Goal: Transaction & Acquisition: Purchase product/service

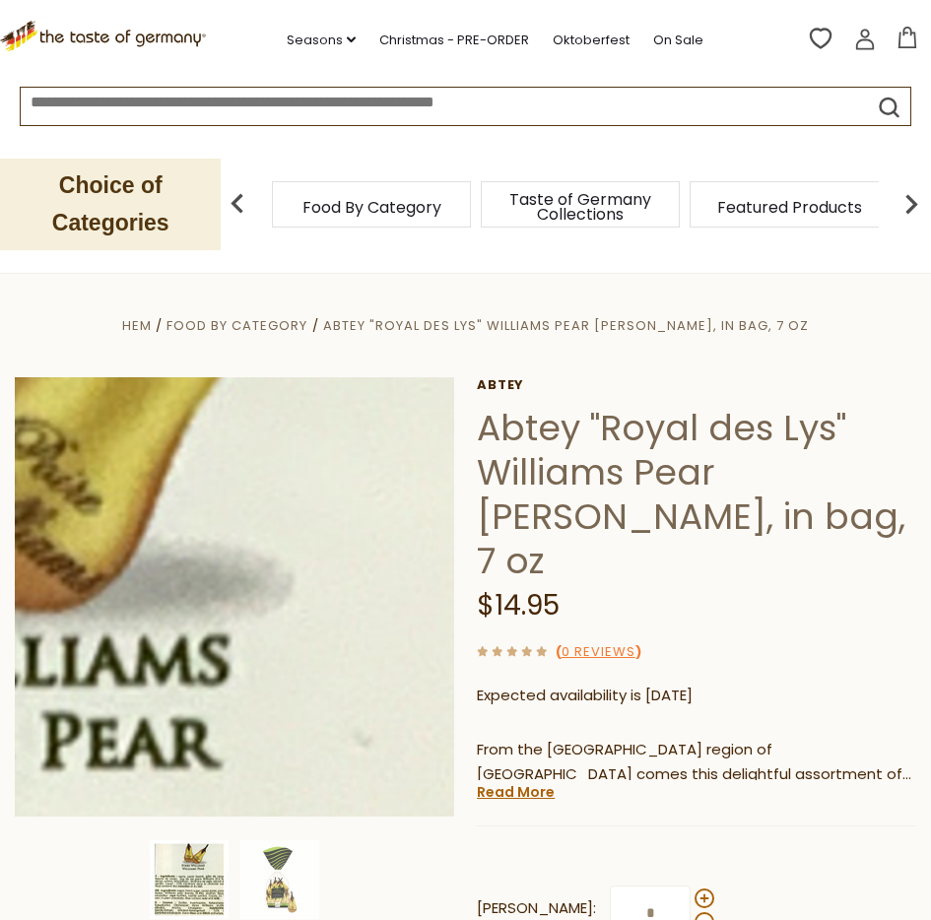
click at [347, 479] on img at bounding box center [234, 596] width 439 height 439
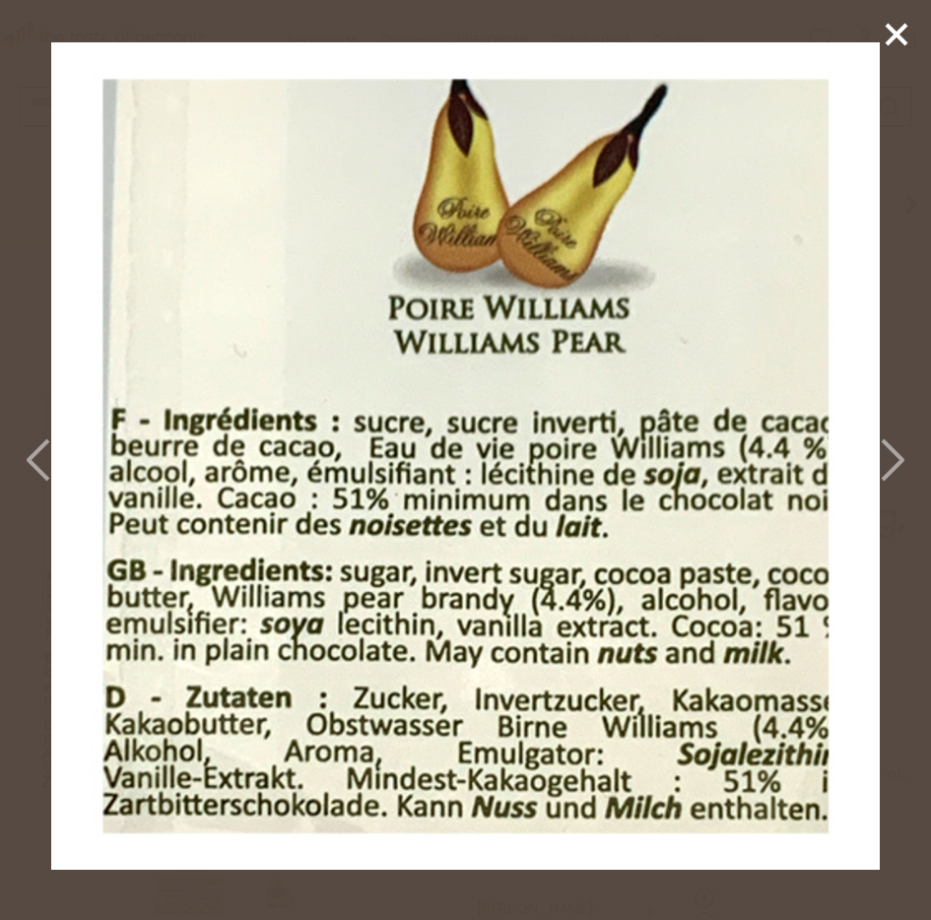
click at [893, 459] on icon at bounding box center [890, 459] width 43 height 59
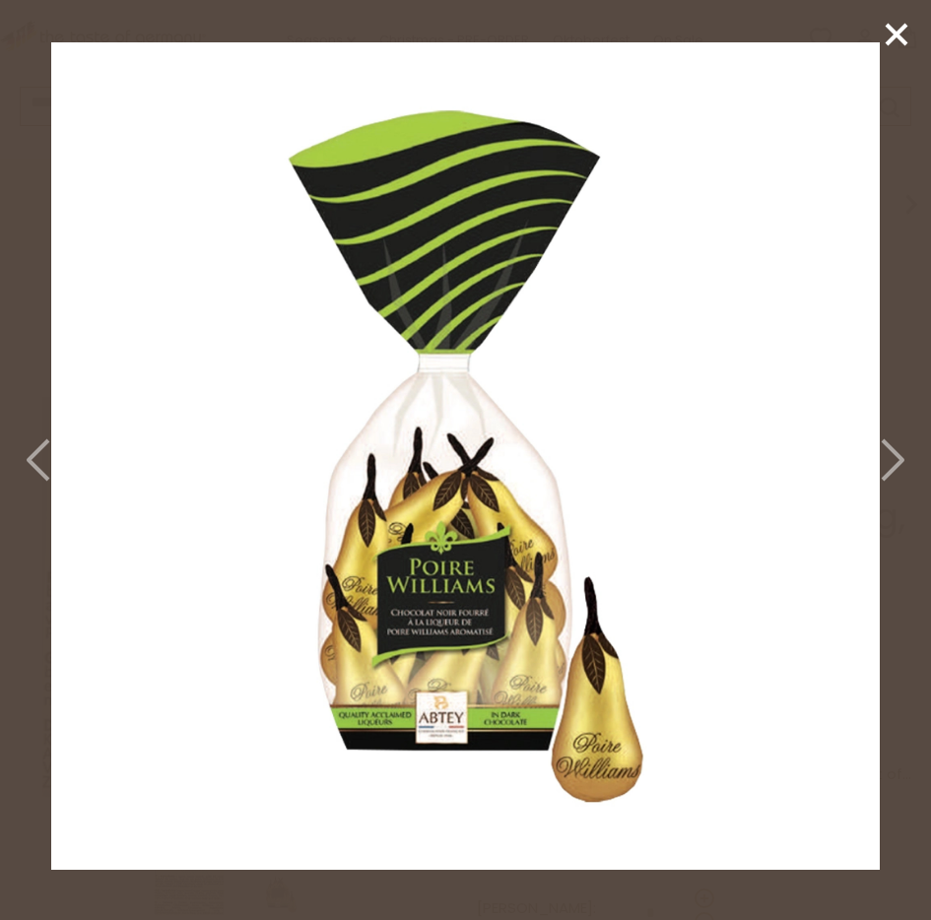
click at [893, 459] on icon at bounding box center [890, 459] width 43 height 59
click at [37, 465] on icon at bounding box center [40, 459] width 43 height 59
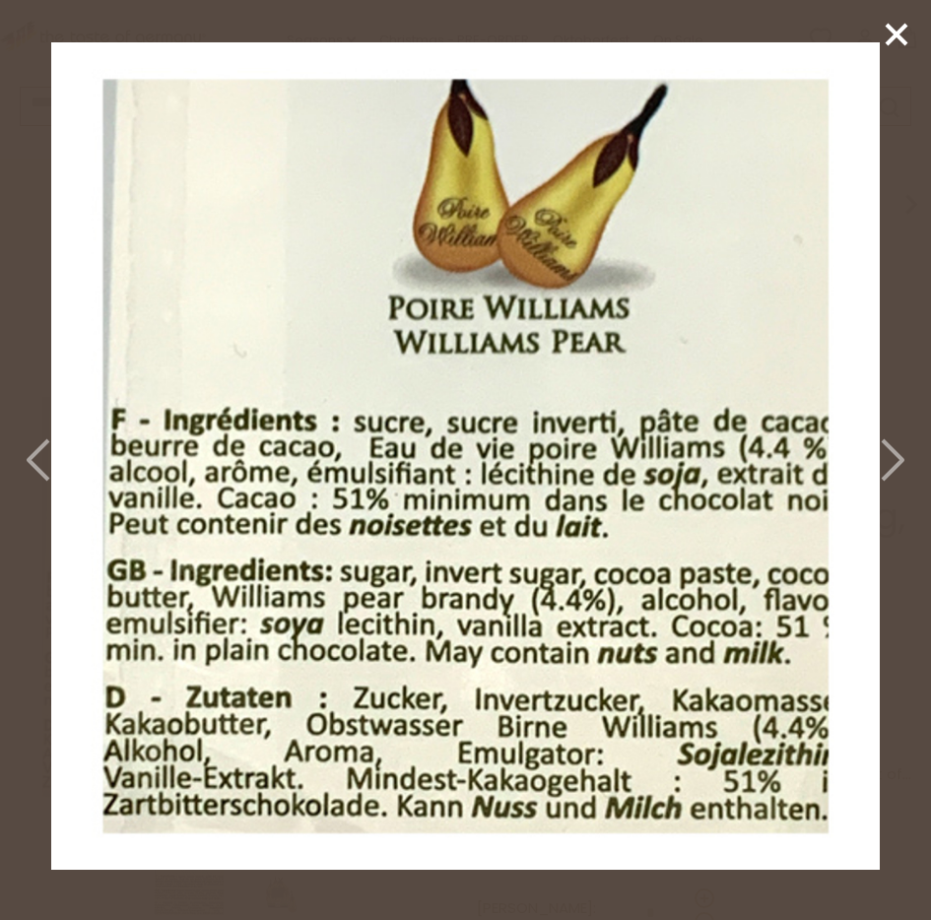
click at [37, 465] on icon at bounding box center [40, 459] width 43 height 59
click at [900, 32] on line at bounding box center [896, 35] width 20 height 20
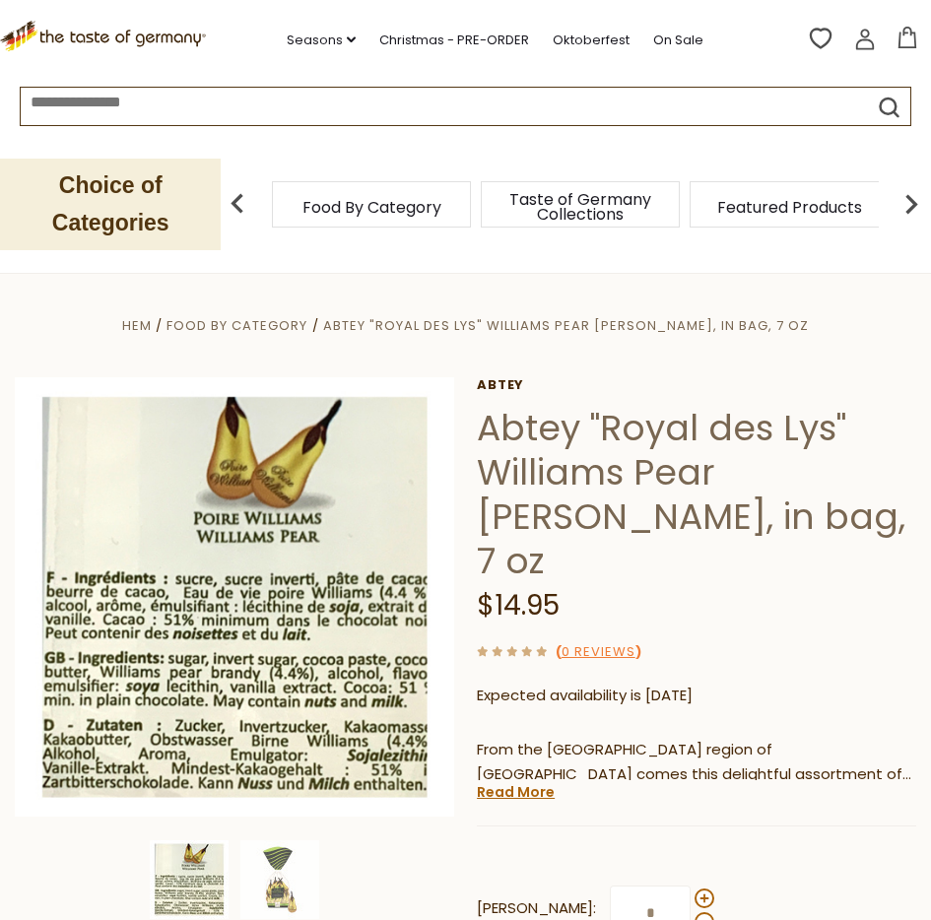
click at [526, 683] on p "Expected availability is 1st Nov 2025" at bounding box center [696, 695] width 439 height 25
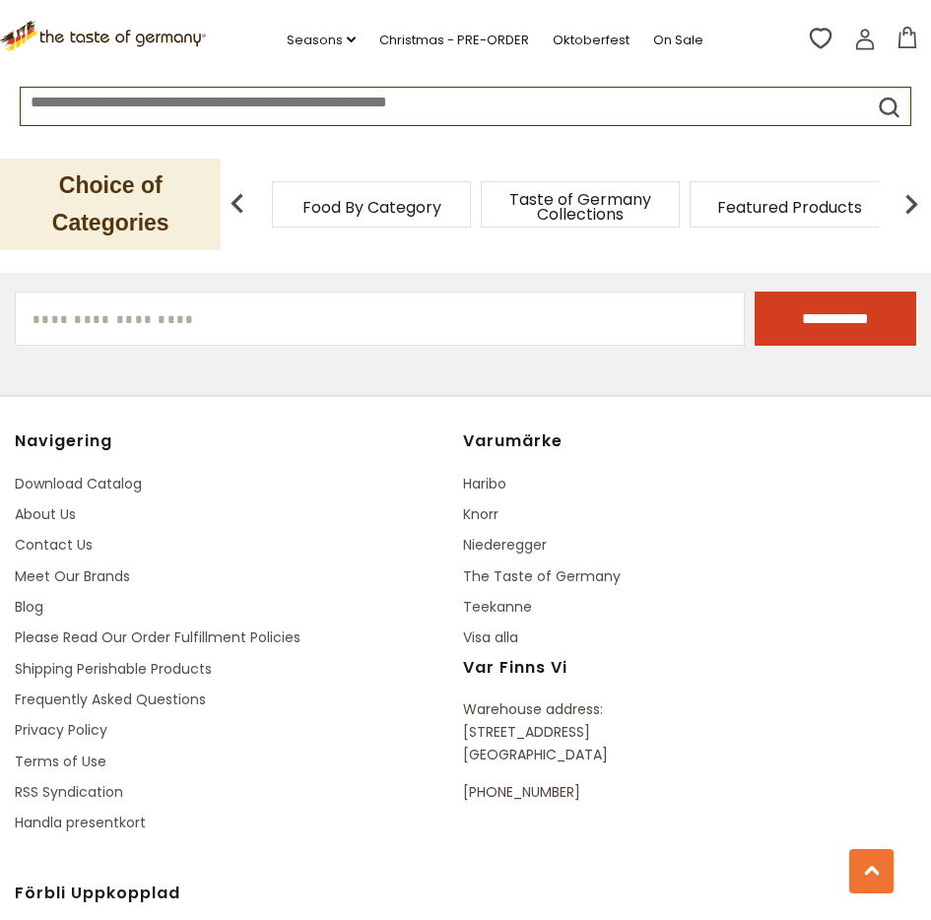
scroll to position [2867, 0]
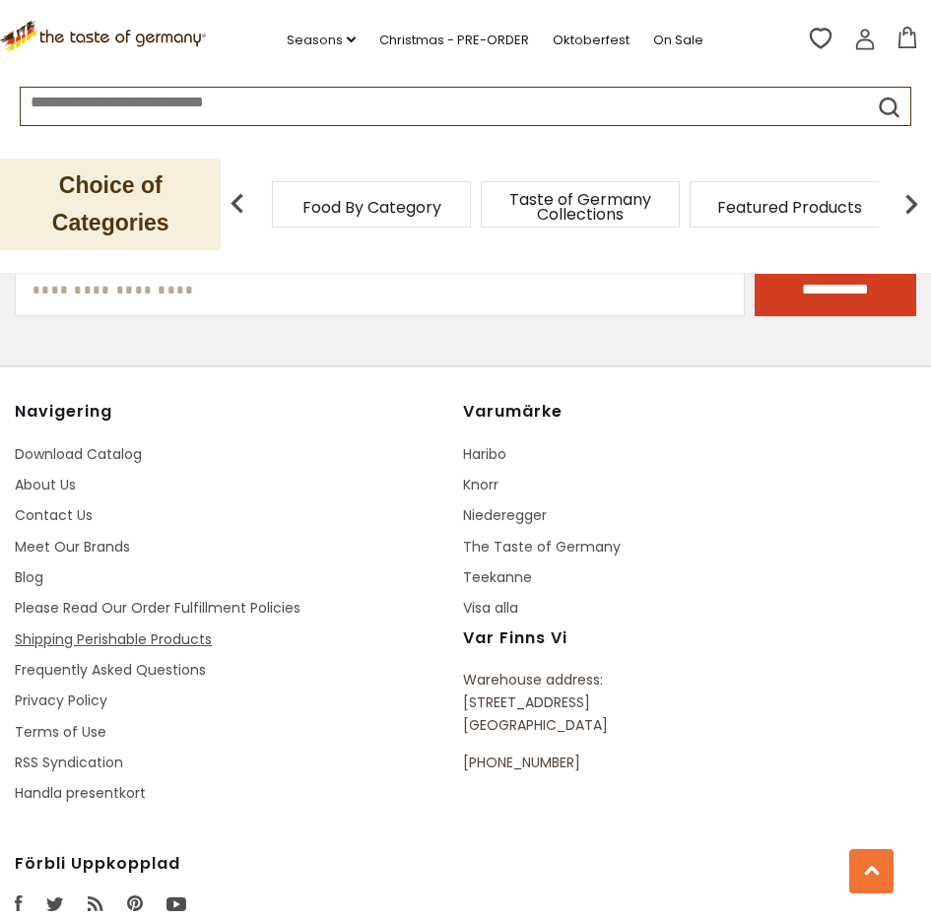
click at [171, 629] on link "Shipping Perishable Products" at bounding box center [113, 639] width 197 height 20
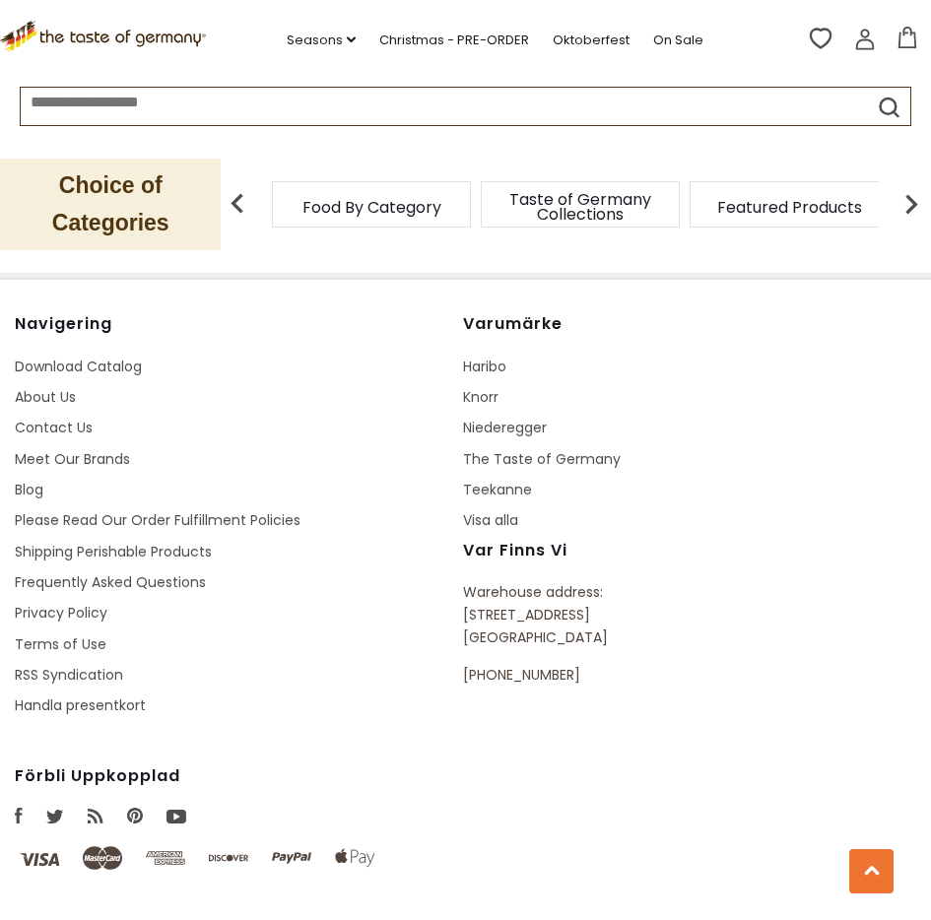
scroll to position [2953, 0]
